Goal: Task Accomplishment & Management: Complete application form

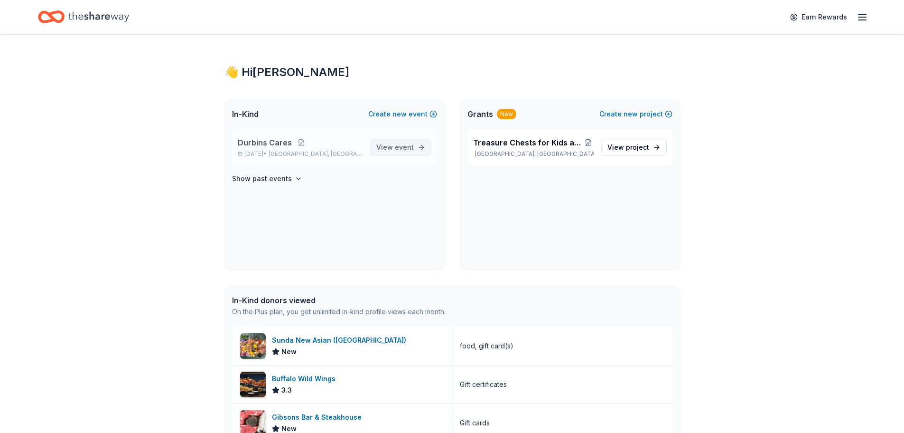
click at [391, 145] on span "View event" at bounding box center [395, 146] width 38 height 11
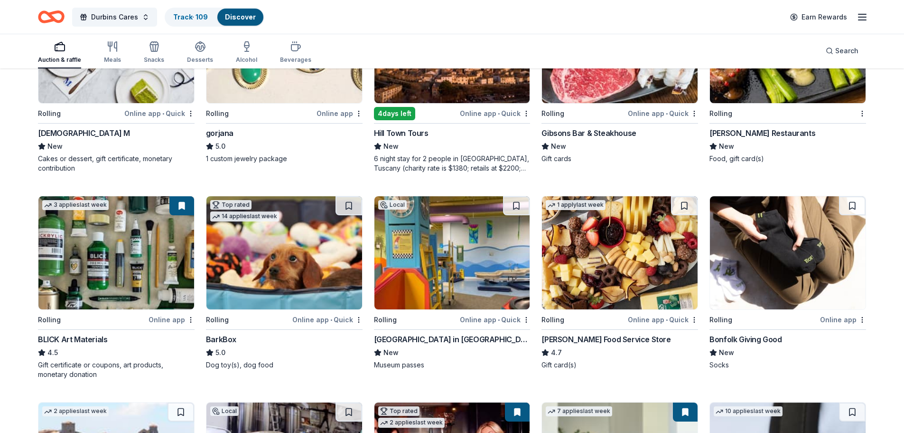
scroll to position [1210, 0]
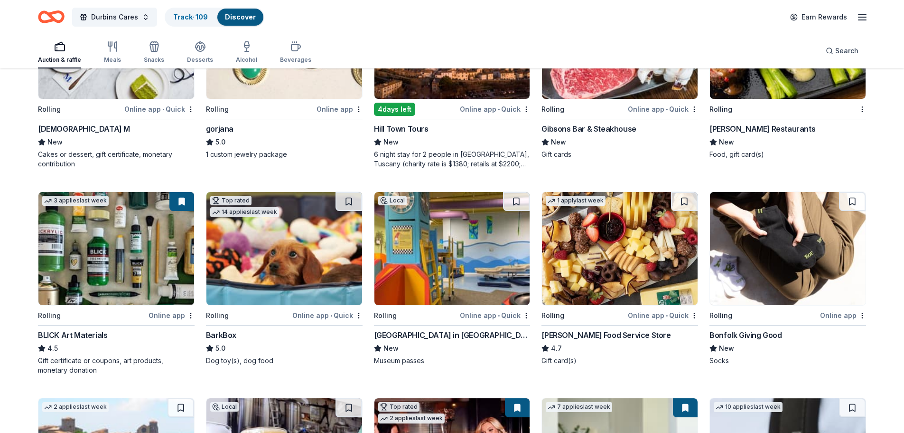
click at [422, 336] on div "[GEOGRAPHIC_DATA] in [GEOGRAPHIC_DATA]" at bounding box center [452, 334] width 157 height 11
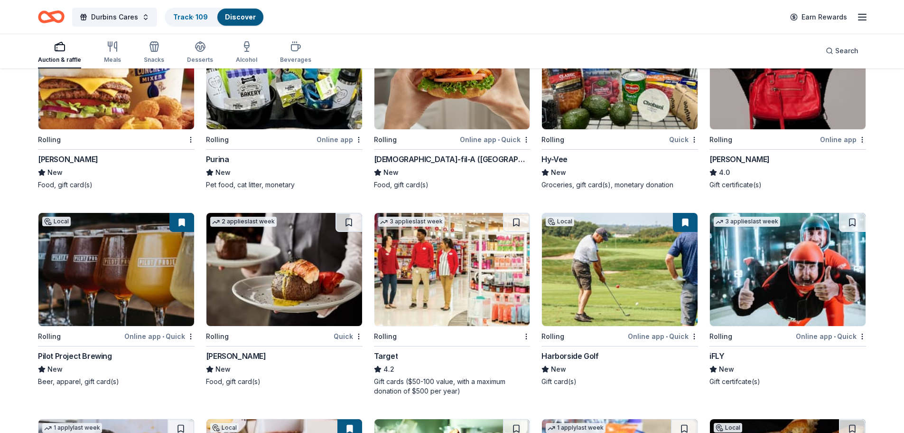
scroll to position [4563, 0]
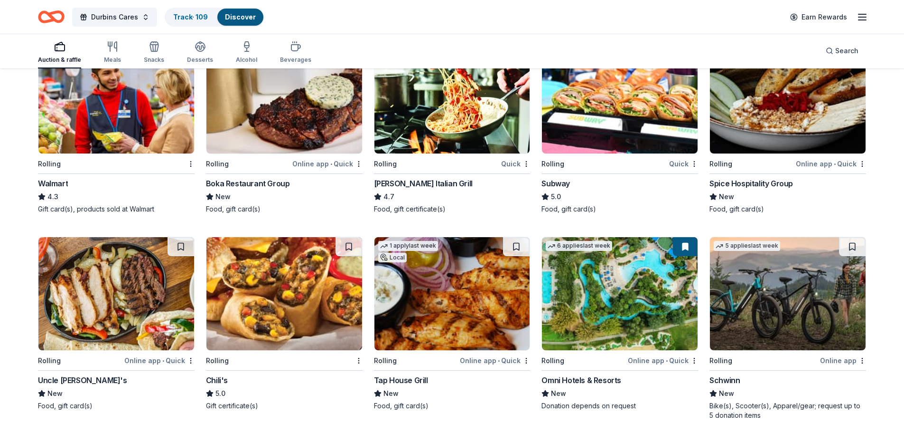
click at [796, 357] on div "Rolling" at bounding box center [764, 360] width 109 height 12
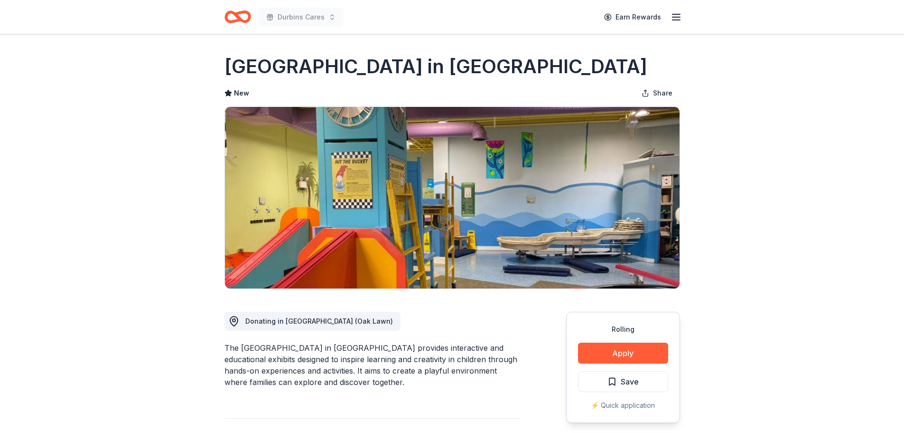
click at [631, 342] on div "Rolling Apply Save ⚡️ Quick application" at bounding box center [623, 366] width 114 height 111
click at [629, 346] on button "Apply" at bounding box center [623, 352] width 90 height 21
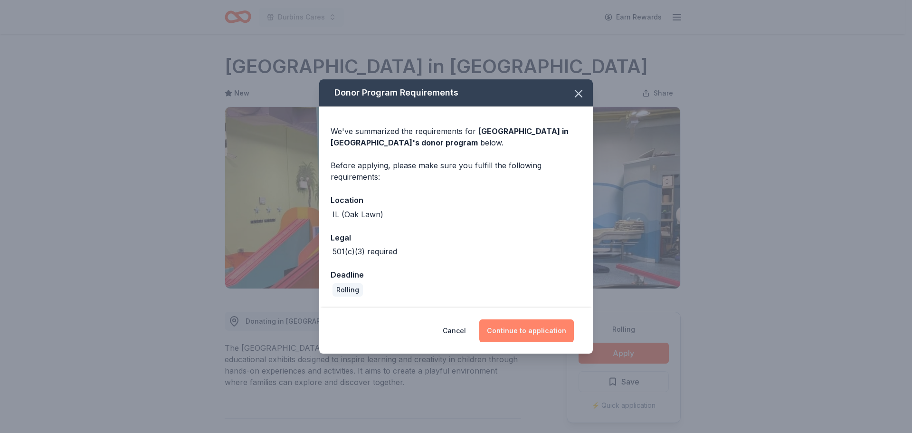
click at [517, 335] on button "Continue to application" at bounding box center [526, 330] width 94 height 23
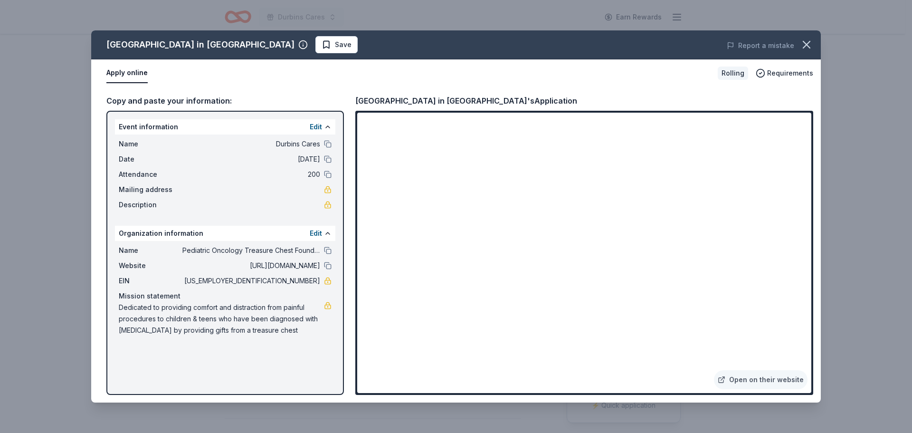
click at [281, 142] on span "Durbins Cares" at bounding box center [251, 143] width 138 height 11
click at [131, 71] on button "Apply online" at bounding box center [126, 73] width 41 height 20
click at [135, 66] on button "Apply online" at bounding box center [126, 73] width 41 height 20
click at [227, 100] on div "Copy and paste your information:" at bounding box center [224, 100] width 237 height 12
click at [282, 338] on div "Name Pediatric Oncology Treasure Chest Foundation Website http://www.treasurech…" at bounding box center [225, 290] width 220 height 99
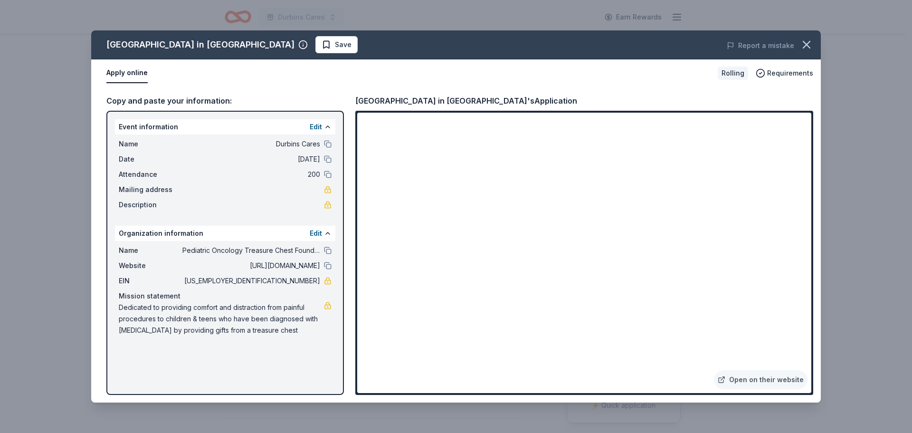
click at [227, 168] on div "Name Durbins Cares Date 10/11/25 Attendance 200 Mailing address Description" at bounding box center [225, 174] width 220 height 80
click at [252, 101] on div "Copy and paste your information:" at bounding box center [224, 100] width 237 height 12
click at [505, 86] on div "Apply online Rolling Requirements" at bounding box center [455, 73] width 729 height 28
click at [806, 47] on icon "button" at bounding box center [805, 44] width 13 height 13
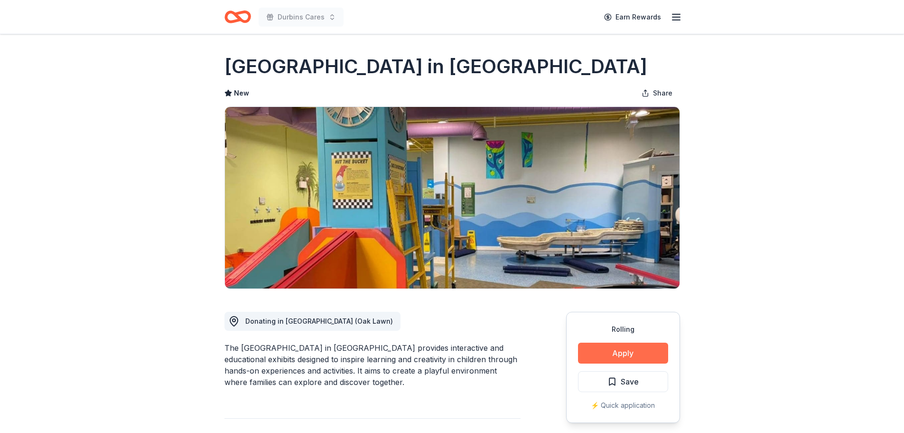
click at [634, 351] on button "Apply" at bounding box center [623, 352] width 90 height 21
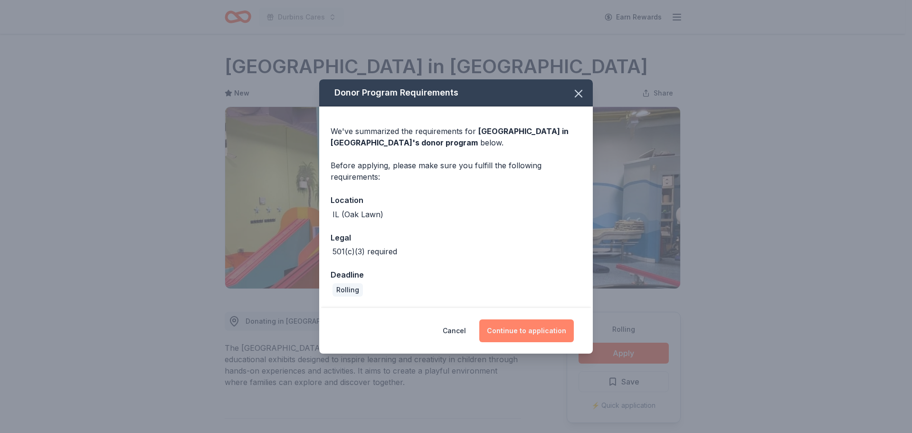
click at [537, 329] on button "Continue to application" at bounding box center [526, 330] width 94 height 23
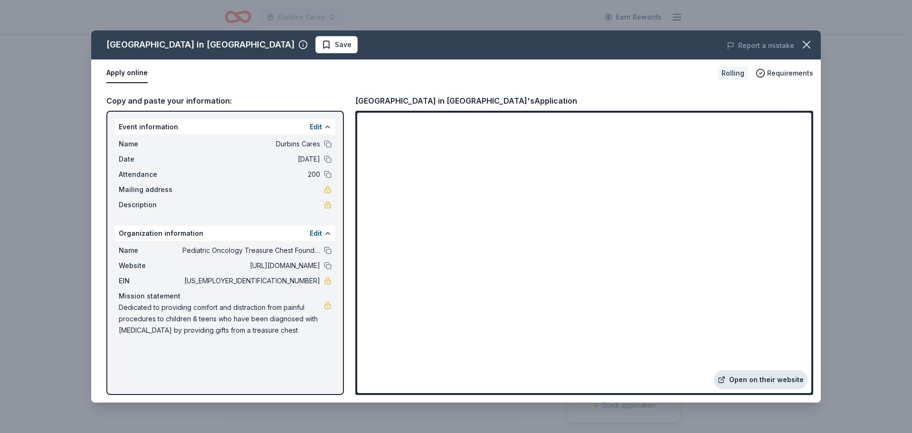
click at [798, 376] on link "Open on their website" at bounding box center [761, 379] width 94 height 19
click at [805, 47] on icon "button" at bounding box center [805, 44] width 13 height 13
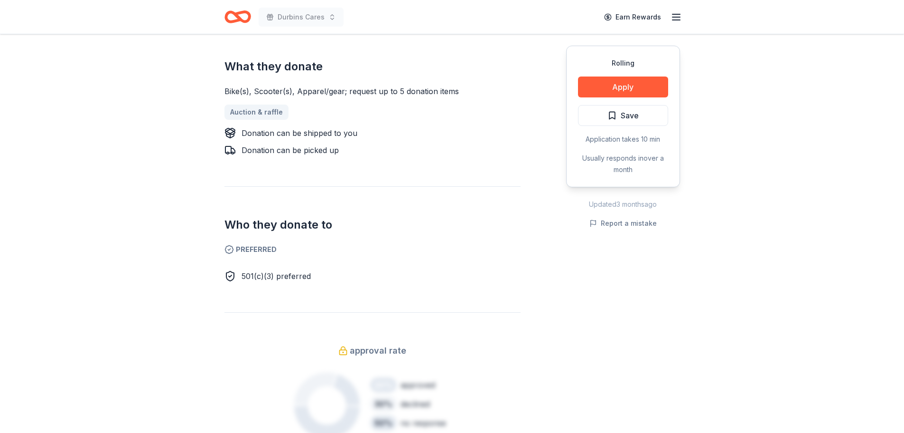
scroll to position [968, 0]
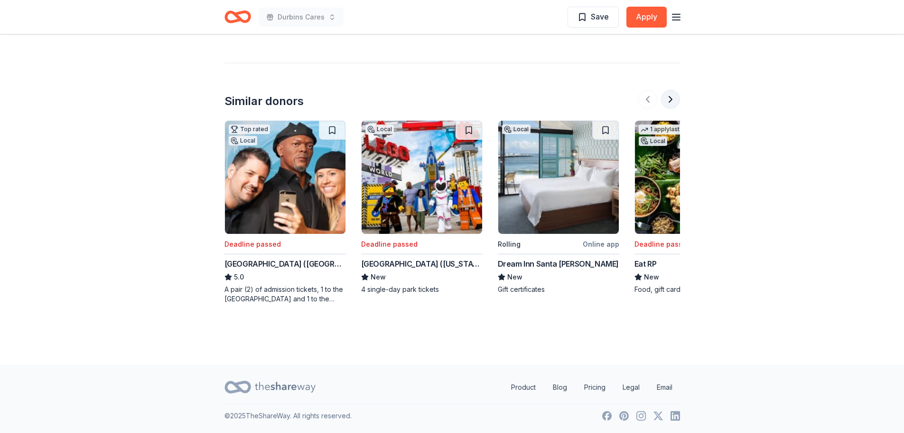
click at [667, 97] on button at bounding box center [670, 99] width 19 height 19
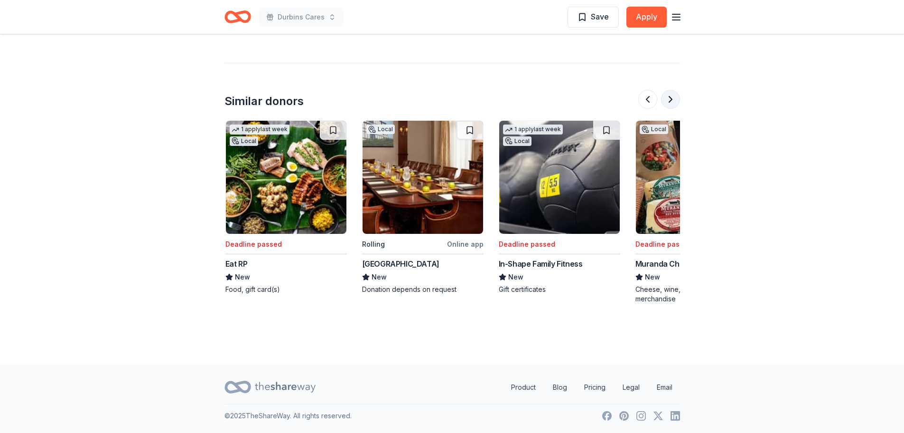
scroll to position [0, 410]
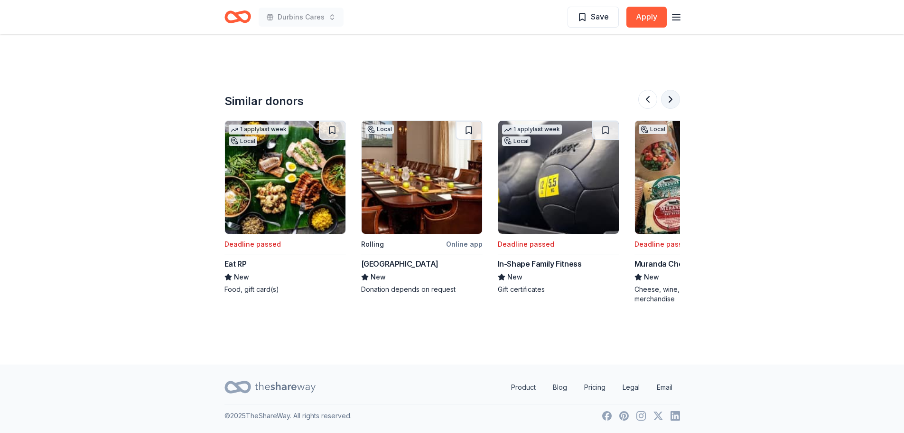
click at [667, 97] on button at bounding box center [670, 99] width 19 height 19
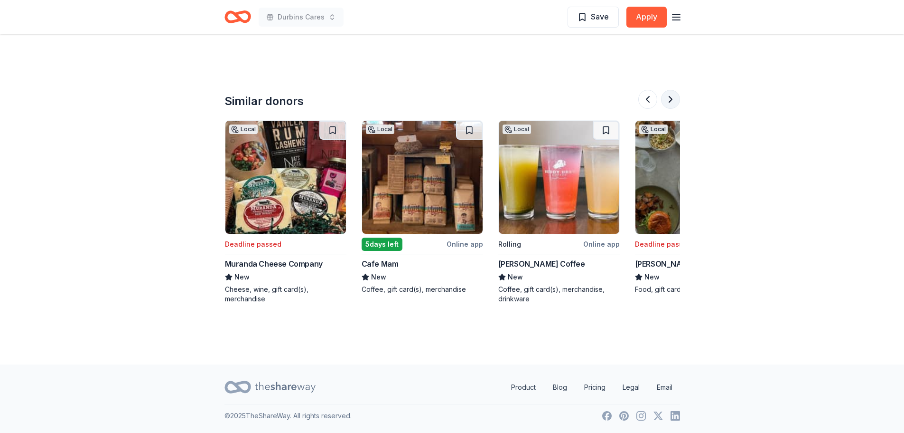
scroll to position [0, 820]
click at [667, 97] on button at bounding box center [670, 99] width 19 height 19
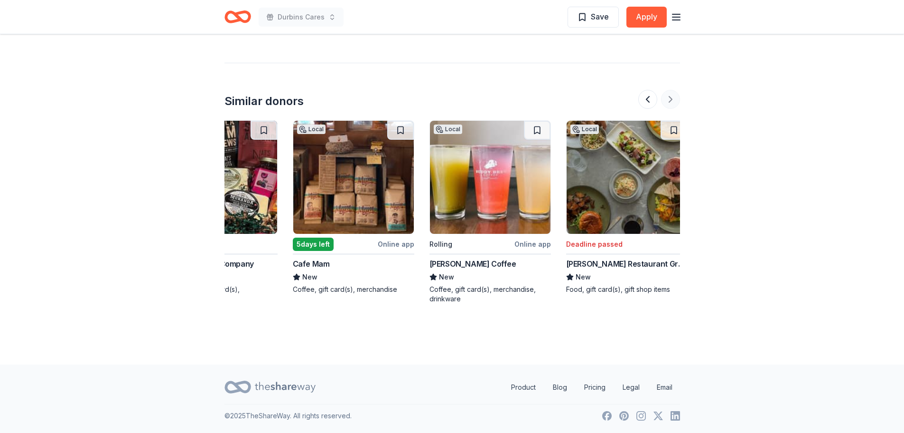
scroll to position [0, 896]
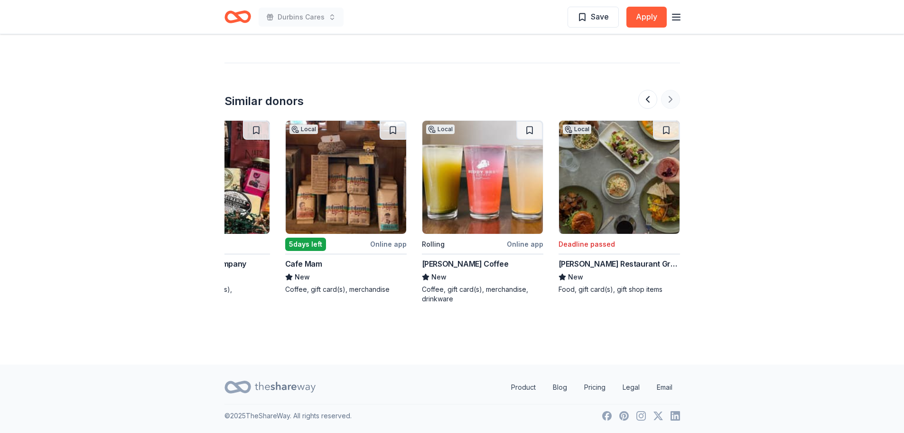
click at [667, 97] on div at bounding box center [660, 99] width 42 height 19
